Goal: Task Accomplishment & Management: Complete application form

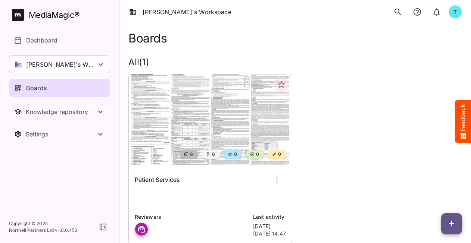
click at [60, 87] on div "Boards" at bounding box center [59, 88] width 91 height 9
click at [448, 225] on icon "button" at bounding box center [451, 223] width 9 height 9
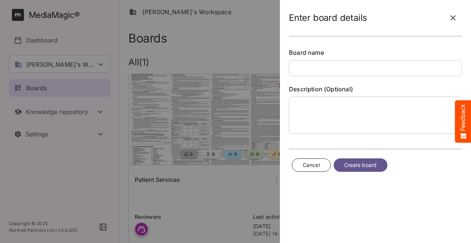
click at [310, 166] on span "Cancel" at bounding box center [311, 165] width 17 height 9
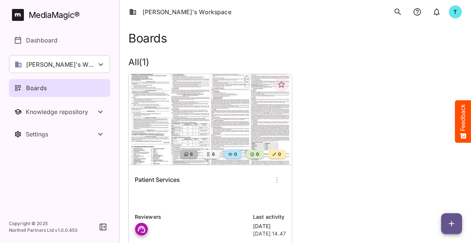
click at [198, 185] on div "Patient Services" at bounding box center [210, 180] width 151 height 18
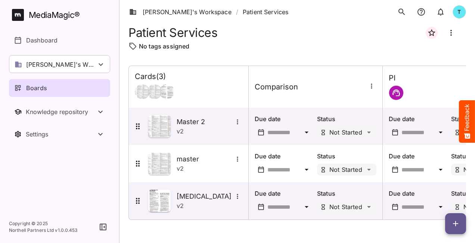
click at [461, 224] on span "button" at bounding box center [455, 223] width 21 height 9
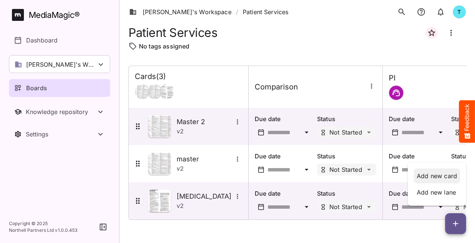
click at [425, 176] on p "Add new card" at bounding box center [436, 176] width 40 height 9
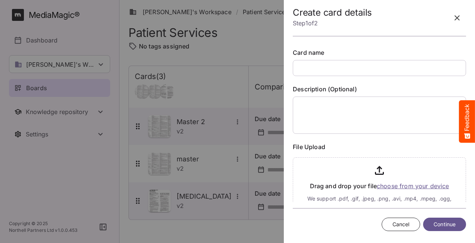
click at [325, 70] on input "text" at bounding box center [378, 68] width 173 height 16
type input "**********"
click at [394, 183] on input "file" at bounding box center [378, 185] width 173 height 62
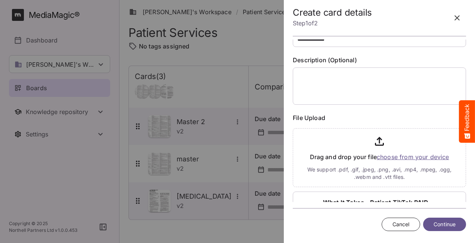
scroll to position [66, 0]
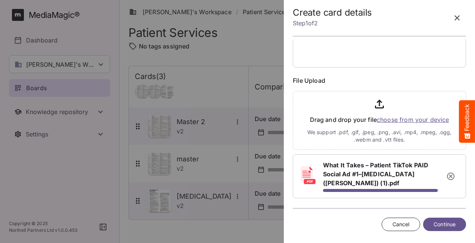
click at [447, 223] on span "Continue" at bounding box center [444, 224] width 22 height 9
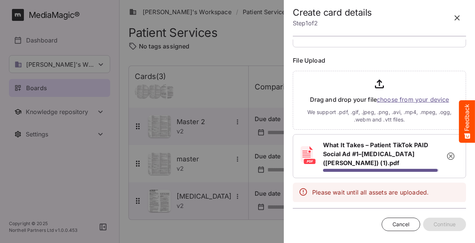
scroll to position [71, 0]
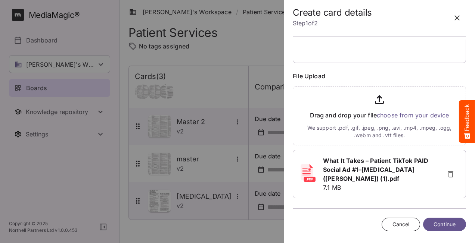
click at [439, 229] on span "Continue" at bounding box center [444, 224] width 22 height 9
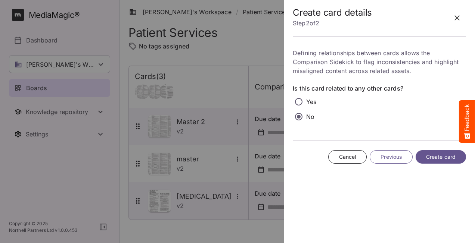
click at [437, 154] on span "Create card" at bounding box center [440, 157] width 29 height 9
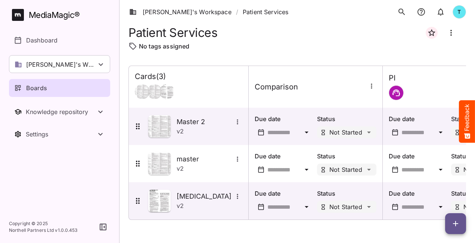
click at [312, 91] on div "Comparison" at bounding box center [315, 86] width 122 height 9
click at [290, 32] on div "Patient Services" at bounding box center [296, 33] width 337 height 18
click at [454, 220] on icon "button" at bounding box center [455, 223] width 9 height 9
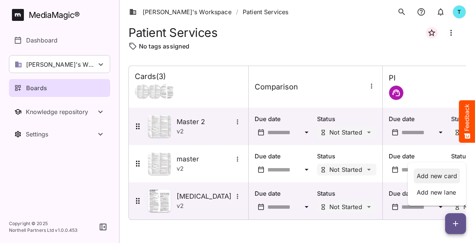
click at [431, 175] on p "Add new card" at bounding box center [436, 176] width 40 height 9
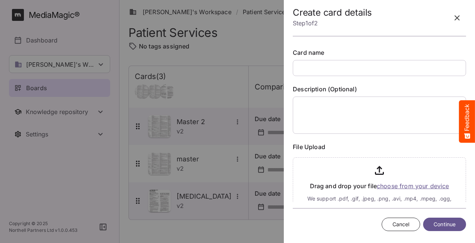
click at [315, 67] on input "text" at bounding box center [378, 68] width 173 height 16
type input "**********"
click at [404, 185] on input "file" at bounding box center [378, 185] width 173 height 62
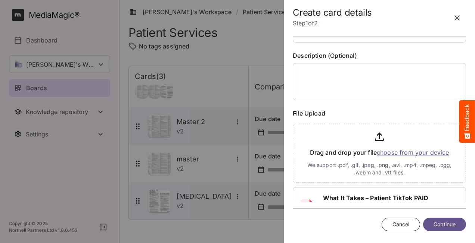
scroll to position [66, 0]
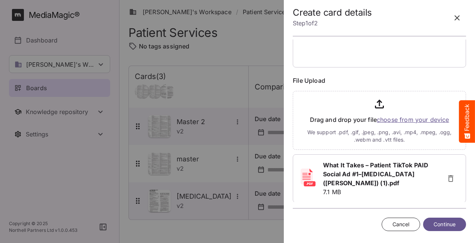
click at [443, 225] on span "Continue" at bounding box center [444, 224] width 22 height 9
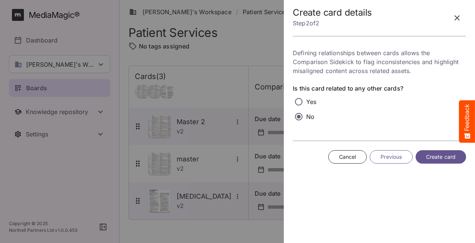
click at [442, 156] on span "Create card" at bounding box center [440, 157] width 29 height 9
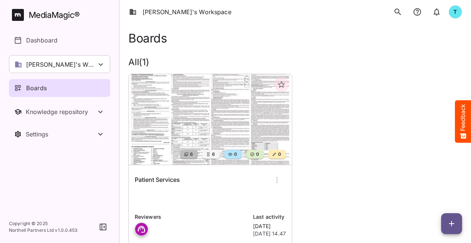
click at [67, 88] on div "Boards" at bounding box center [59, 88] width 91 height 9
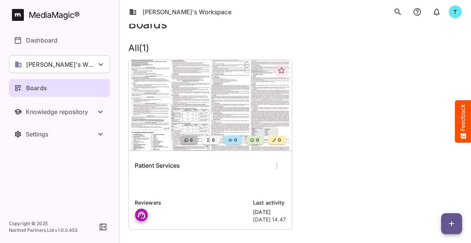
scroll to position [21, 0]
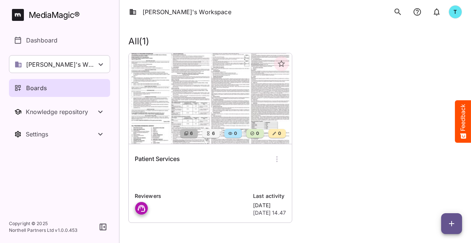
click at [53, 87] on div "Boards" at bounding box center [59, 88] width 91 height 9
click at [49, 182] on nav "MediaMagic ® Dashboard [PERSON_NAME]'s Workspace [PERSON_NAME]'s Workspace [PER…" at bounding box center [59, 105] width 119 height 211
drag, startPoint x: 375, startPoint y: 128, endPoint x: 354, endPoint y: 131, distance: 21.0
click at [373, 128] on div "6 6 0 0 0 Patient Services Reviewers Last activity [DATE] [DATE] 14.47" at bounding box center [292, 135] width 340 height 176
click at [240, 161] on div "Patient Services" at bounding box center [210, 159] width 151 height 18
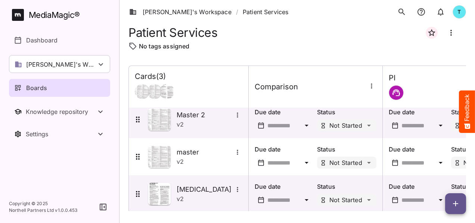
scroll to position [18, 0]
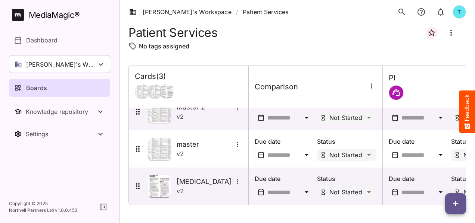
click at [459, 200] on icon "button" at bounding box center [455, 204] width 9 height 9
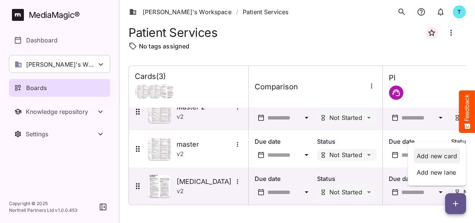
click at [439, 152] on p "Add new card" at bounding box center [436, 156] width 40 height 9
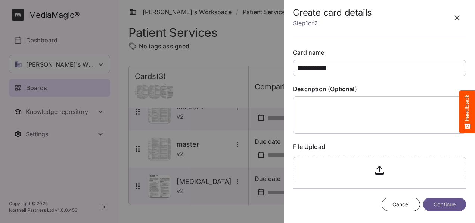
scroll to position [43, 0]
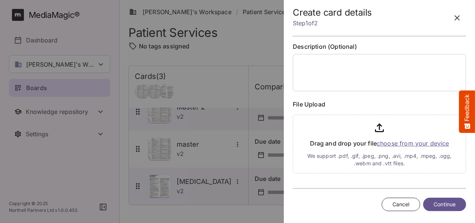
type input "**********"
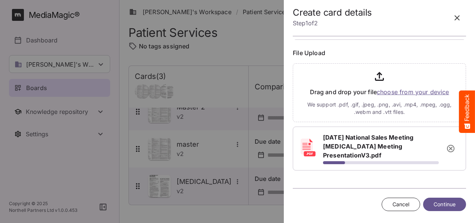
scroll to position [95, 0]
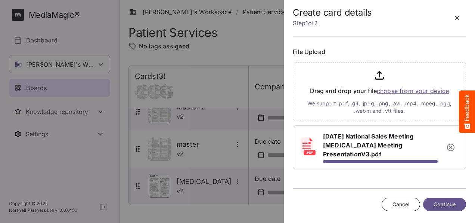
click at [445, 206] on span "Continue" at bounding box center [444, 204] width 22 height 9
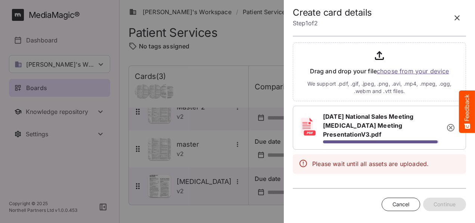
scroll to position [100, 0]
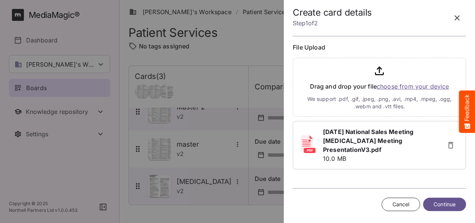
click at [439, 206] on span "Continue" at bounding box center [444, 204] width 22 height 9
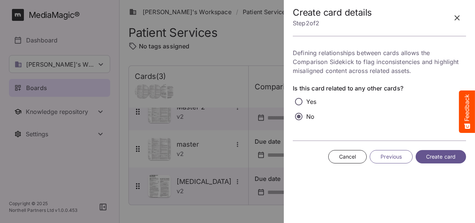
click at [449, 160] on span "Create card" at bounding box center [440, 157] width 29 height 9
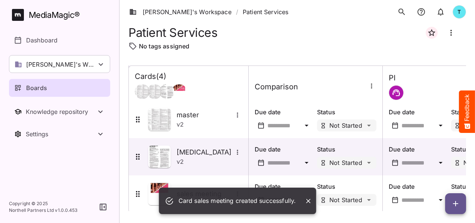
scroll to position [55, 0]
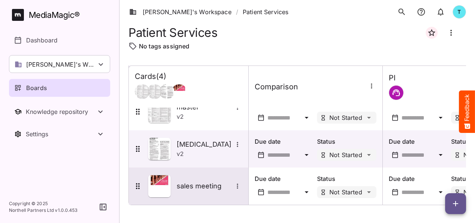
click at [215, 191] on div "sales meeting" at bounding box center [187, 186] width 109 height 22
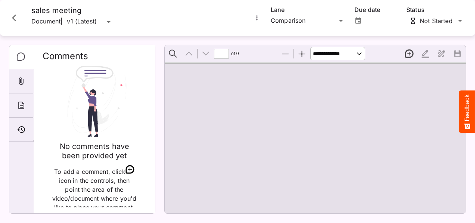
click at [256, 19] on icon "More options for sales meeting" at bounding box center [256, 17] width 7 height 7
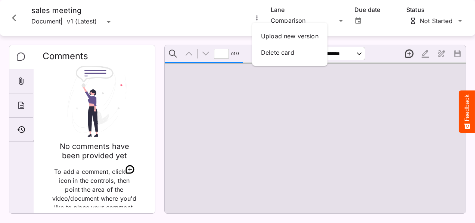
click at [267, 120] on div at bounding box center [237, 111] width 475 height 223
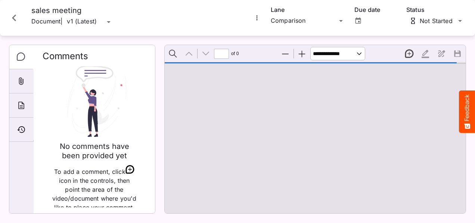
type input "*"
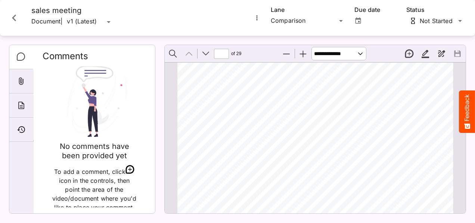
scroll to position [4, 0]
click at [257, 20] on icon "More options for sales meeting" at bounding box center [256, 17] width 7 height 7
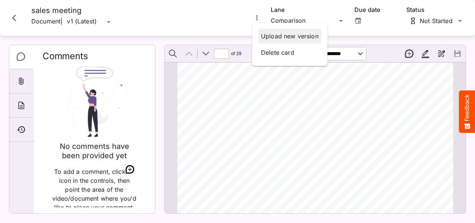
click at [272, 34] on p "Upload new version" at bounding box center [289, 36] width 57 height 9
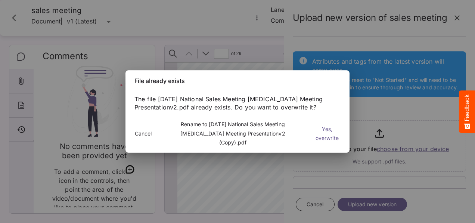
click at [139, 132] on span "Cancel" at bounding box center [143, 133] width 9 height 9
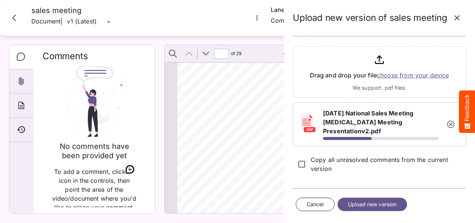
scroll to position [81, 0]
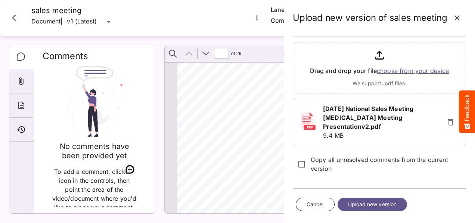
click at [373, 207] on span "Upload new version" at bounding box center [372, 204] width 49 height 9
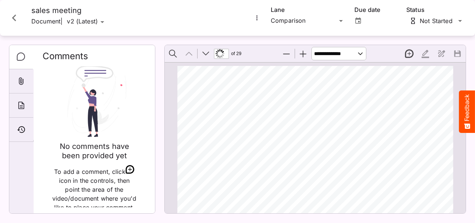
scroll to position [4, 0]
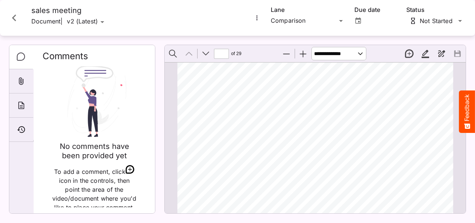
click at [254, 17] on icon "More options for sales meeting" at bounding box center [256, 17] width 7 height 7
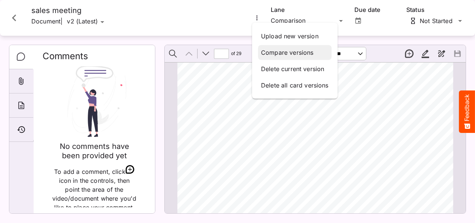
click at [284, 53] on p "Compare versions" at bounding box center [295, 52] width 68 height 9
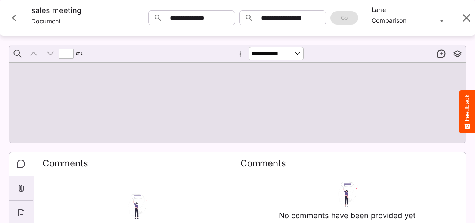
click at [183, 85] on div at bounding box center [237, 102] width 456 height 81
click at [344, 82] on div at bounding box center [237, 102] width 456 height 81
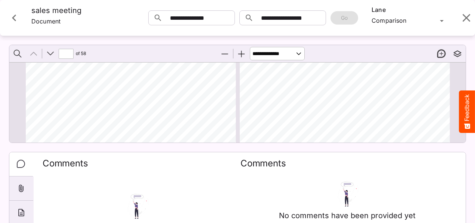
scroll to position [116, 0]
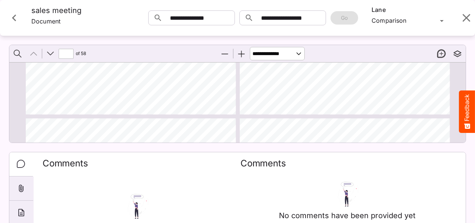
type input "*"
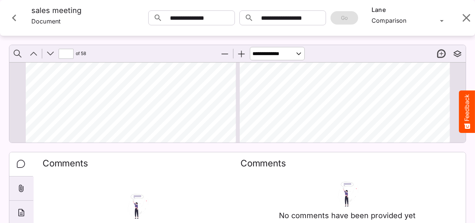
scroll to position [377, 0]
